Goal: Information Seeking & Learning: Learn about a topic

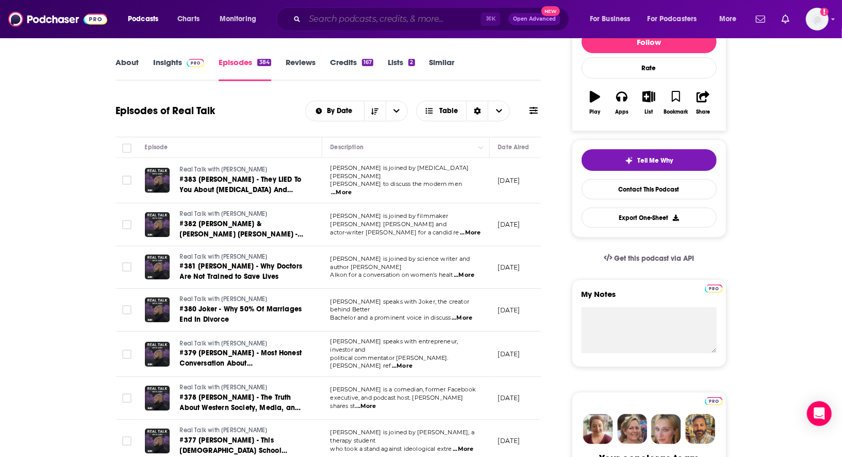
click at [447, 19] on input "Search podcasts, credits, & more..." at bounding box center [393, 19] width 176 height 17
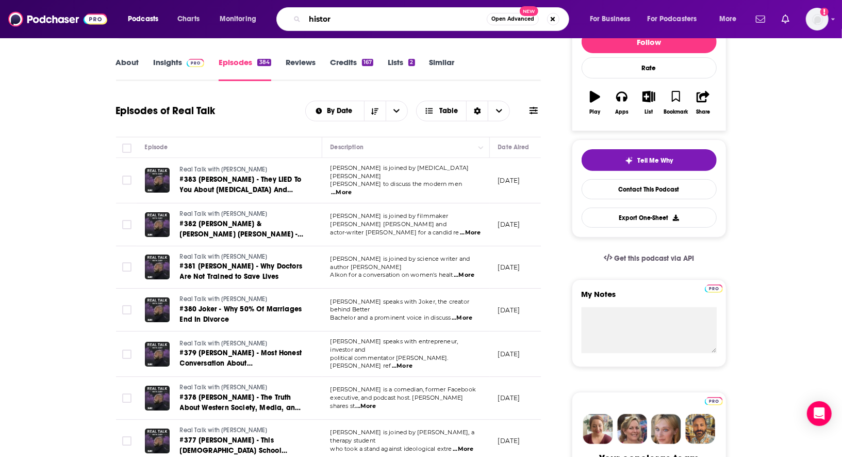
type input "history"
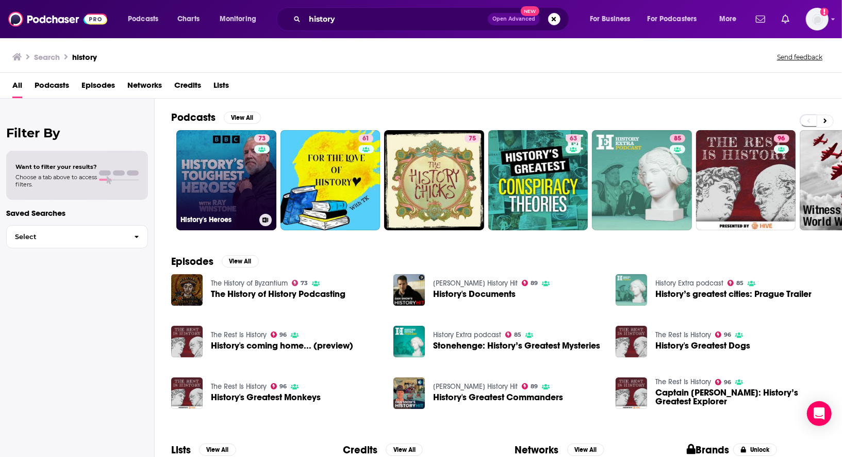
click at [220, 162] on link "73 History's Heroes" at bounding box center [226, 180] width 100 height 100
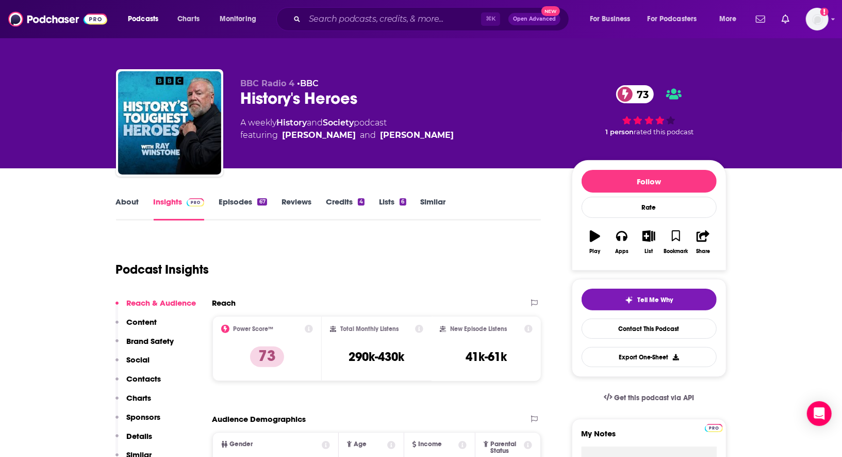
scroll to position [92, 0]
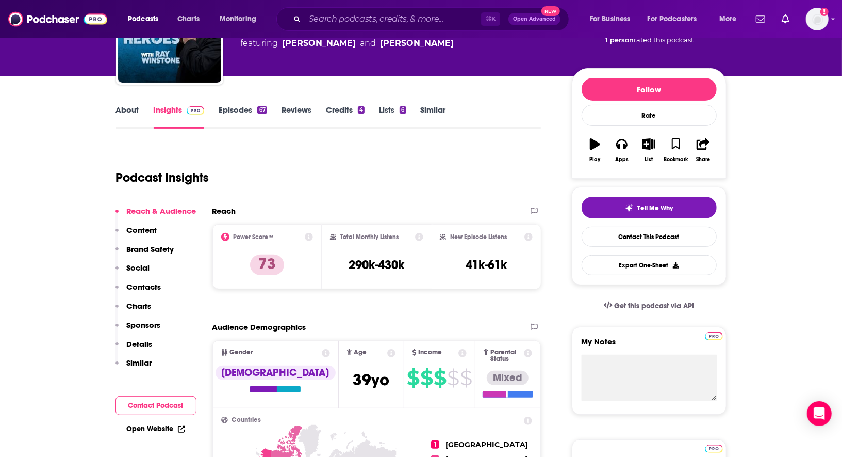
click at [133, 105] on link "About" at bounding box center [127, 117] width 23 height 24
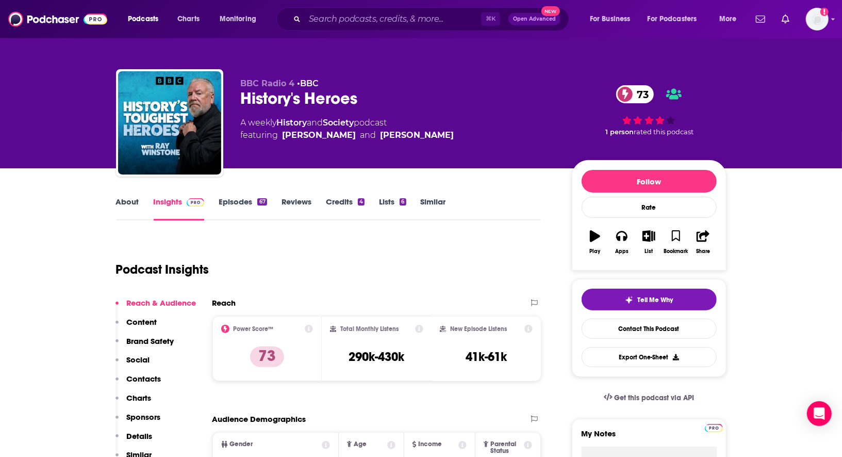
click at [125, 200] on link "About" at bounding box center [127, 209] width 23 height 24
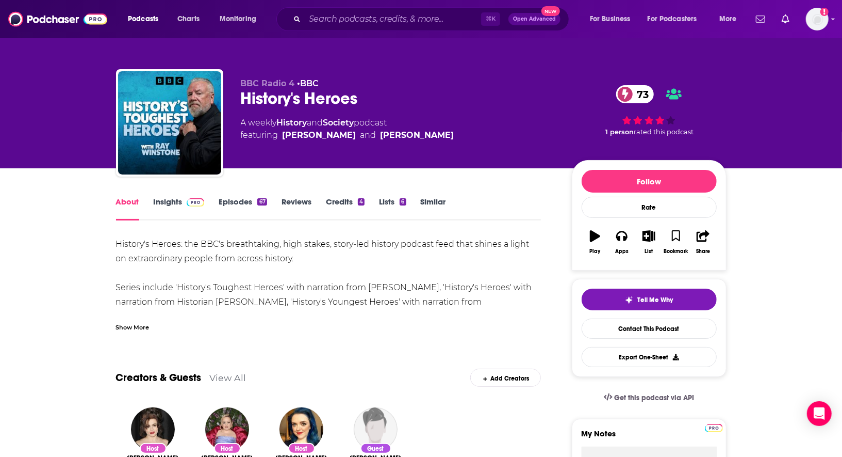
click at [171, 202] on link "Insights" at bounding box center [179, 209] width 51 height 24
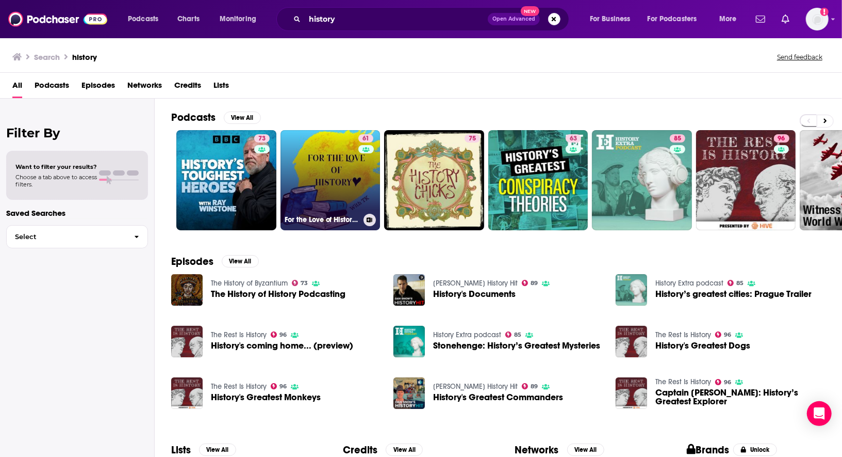
click at [335, 176] on link "61 For the Love of History - world history, women’s history, weird history" at bounding box center [331, 180] width 100 height 100
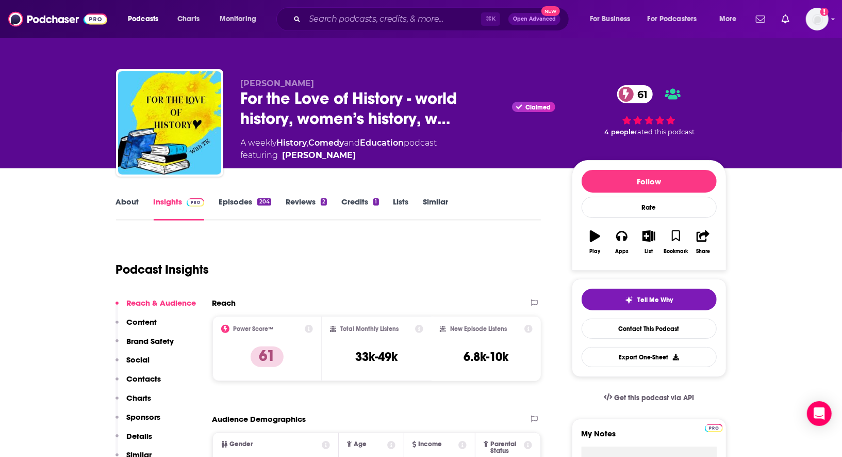
click at [127, 203] on link "About" at bounding box center [127, 209] width 23 height 24
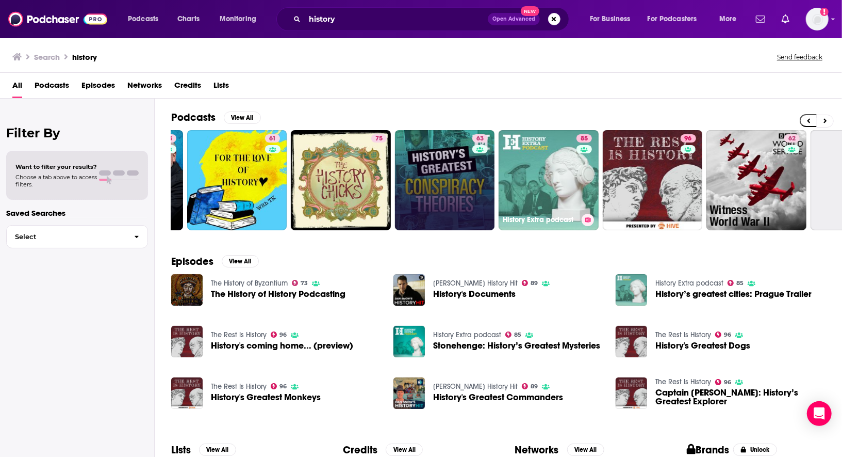
scroll to position [0, 94]
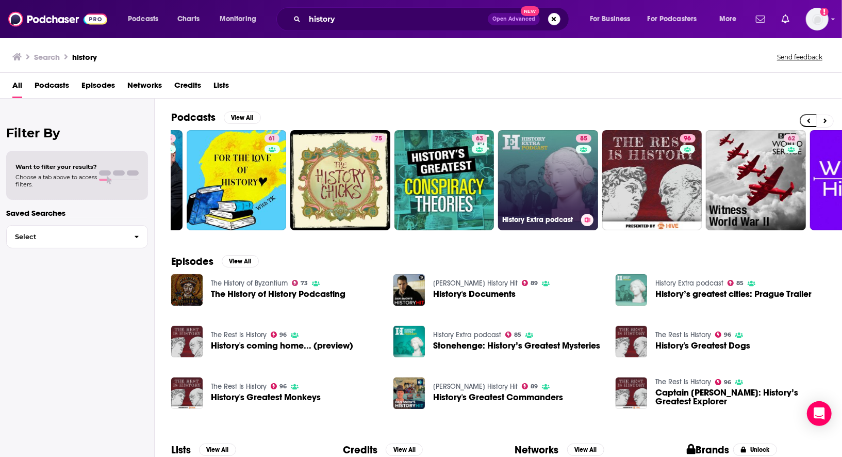
click at [545, 178] on link "85 History Extra podcast" at bounding box center [548, 180] width 100 height 100
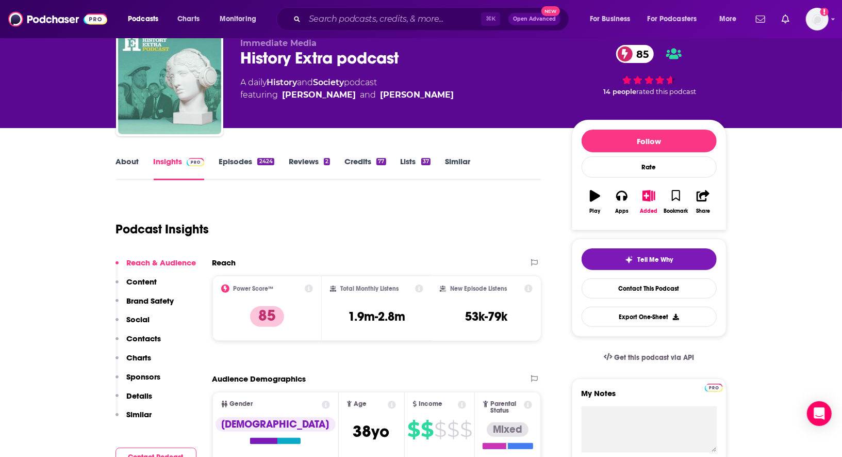
scroll to position [38, 0]
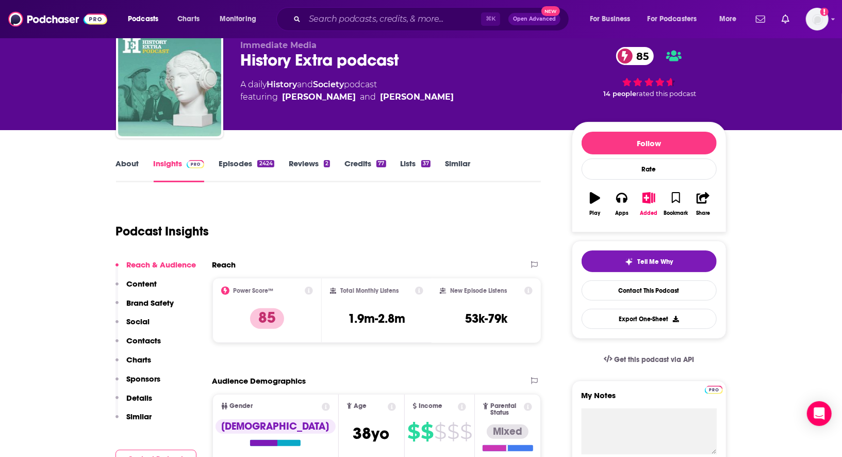
click at [126, 165] on link "About" at bounding box center [127, 170] width 23 height 24
